Goal: Find specific page/section: Find specific page/section

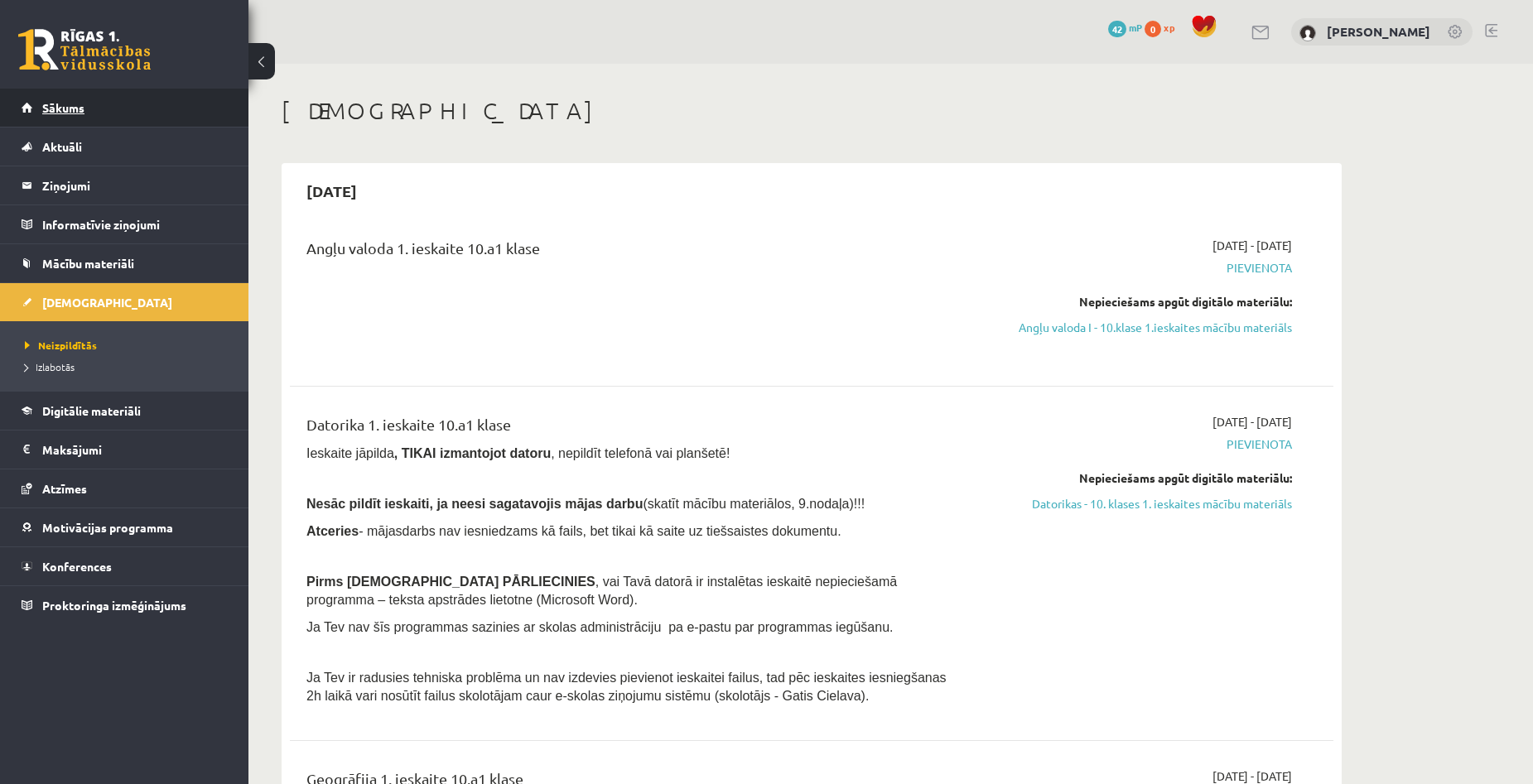
click at [93, 112] on link "Sākums" at bounding box center [124, 107] width 206 height 38
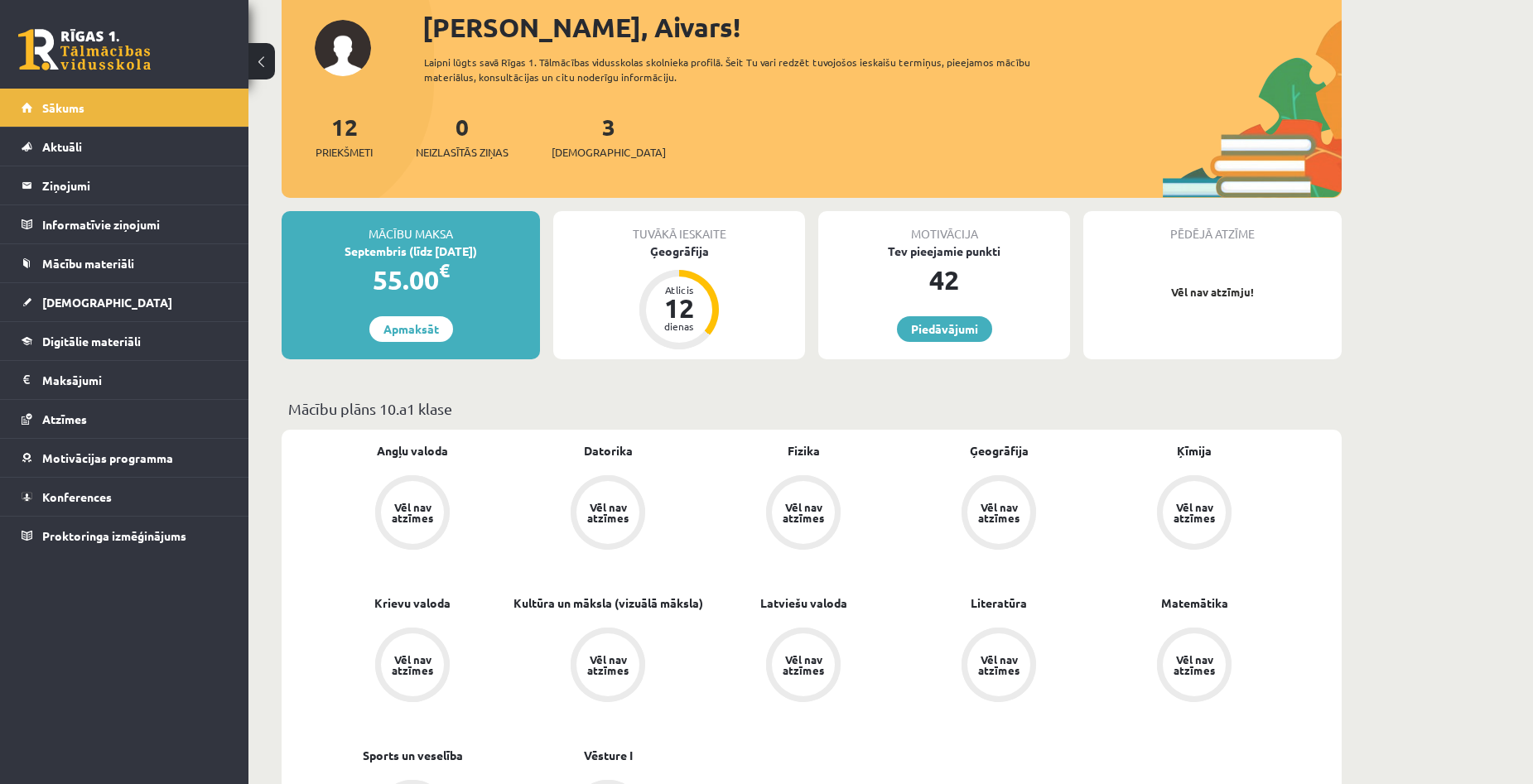
scroll to position [83, 0]
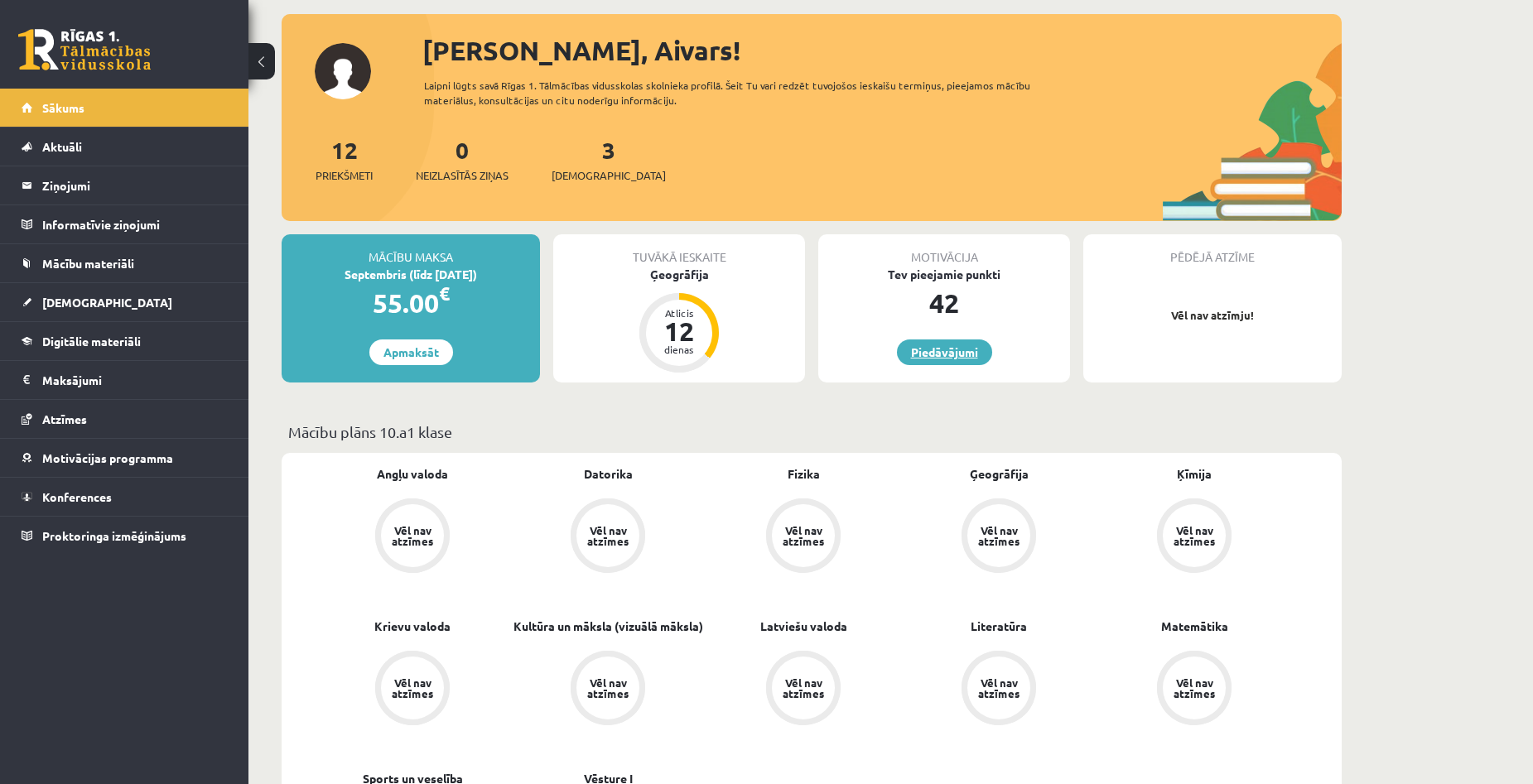
click at [916, 349] on link "Piedāvājumi" at bounding box center [944, 352] width 95 height 26
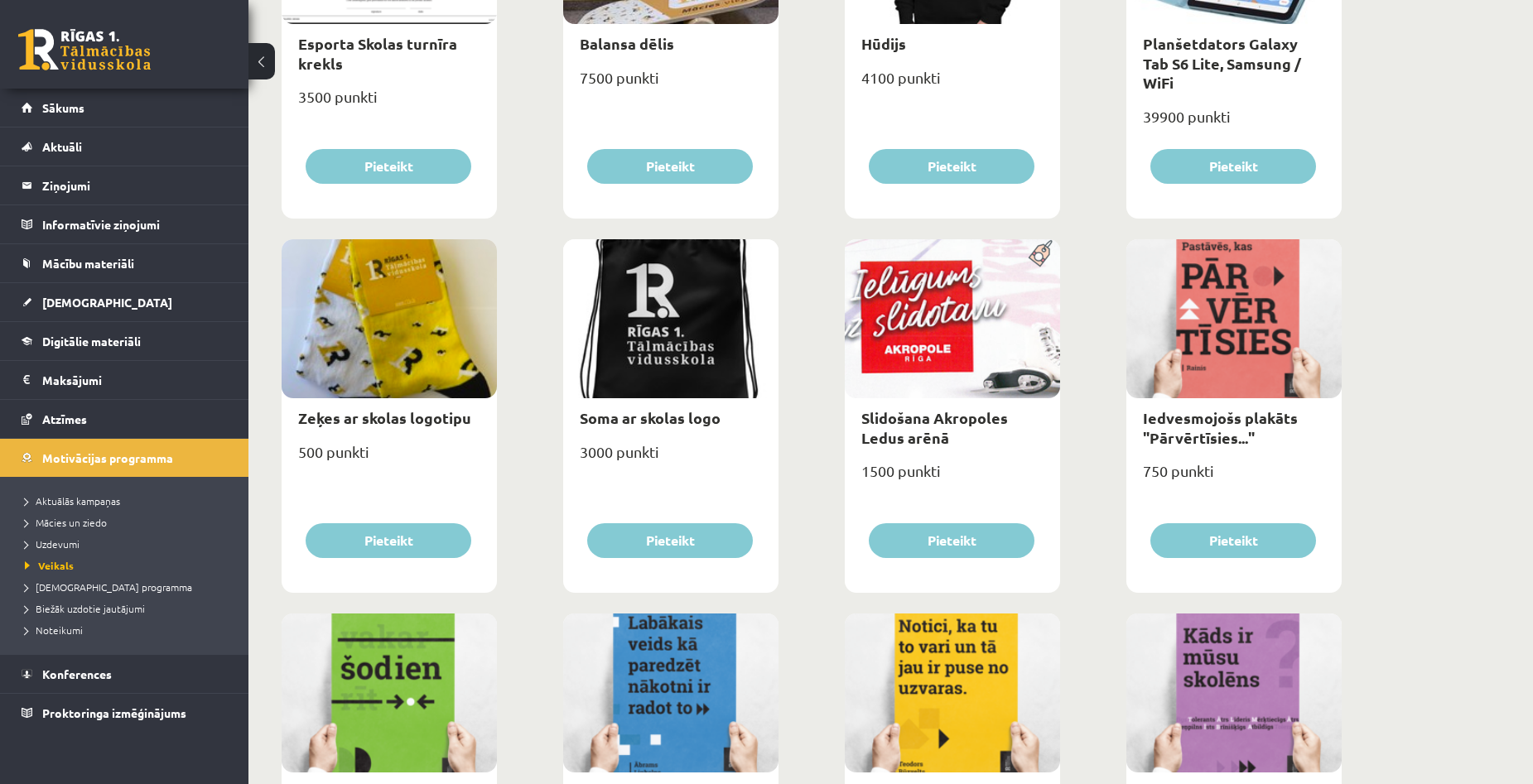
scroll to position [1159, 0]
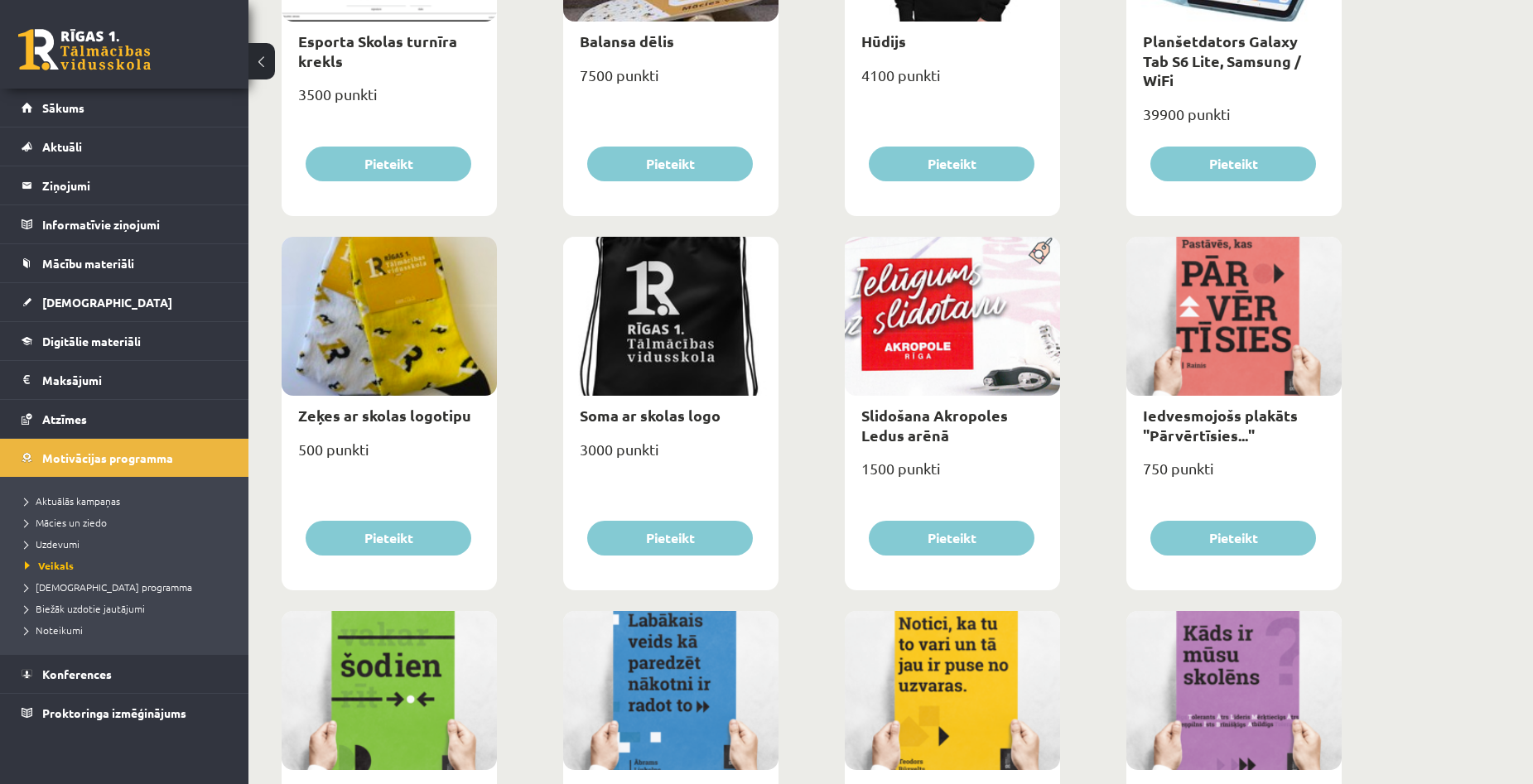
click at [1342, 571] on div "Lietussargs 4000 punkti Pieteikt Cepure ar skolas logo 3100 punkti Pieteikt Krū…" at bounding box center [812, 232] width 1069 height 2245
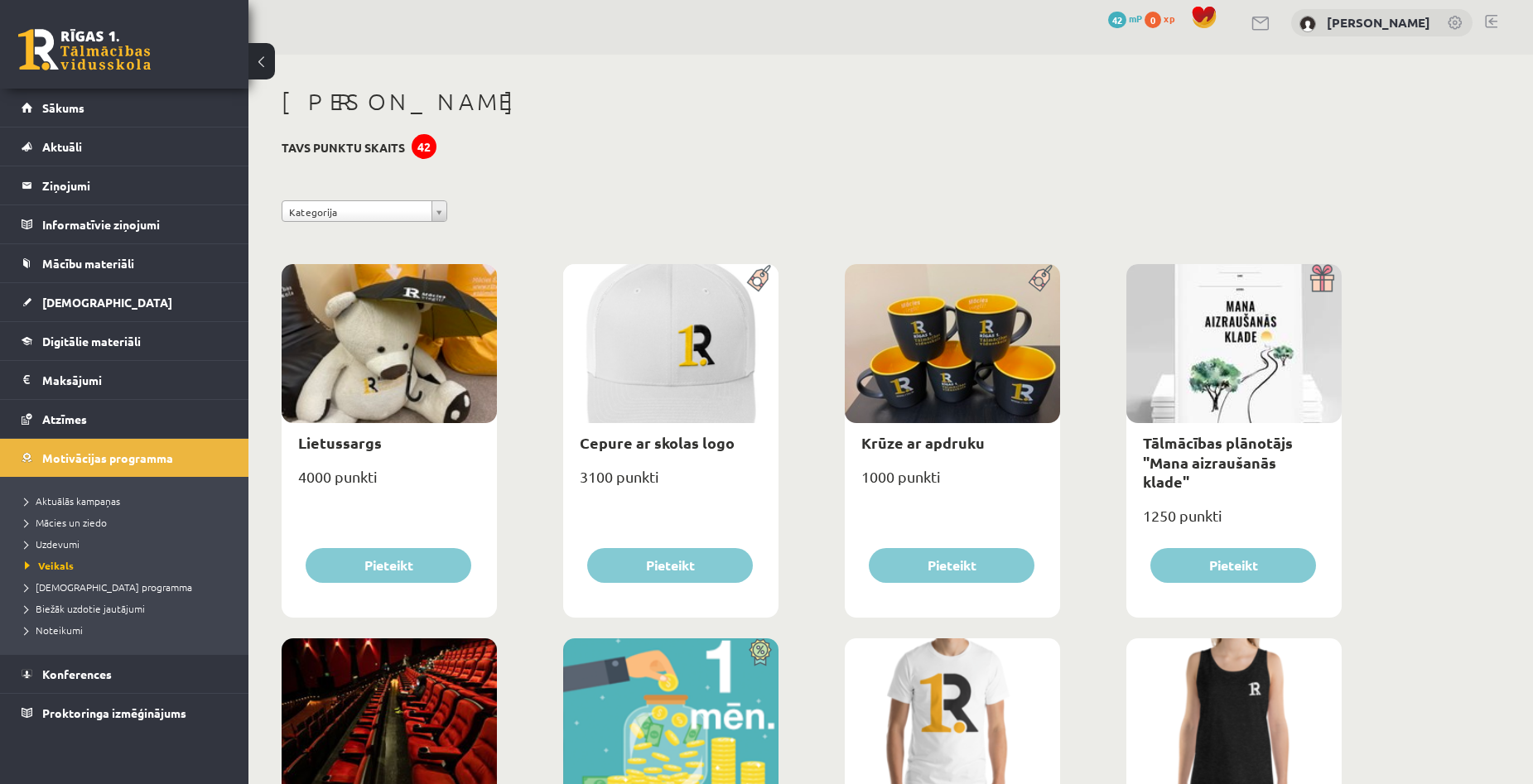
scroll to position [0, 0]
